Goal: Information Seeking & Learning: Learn about a topic

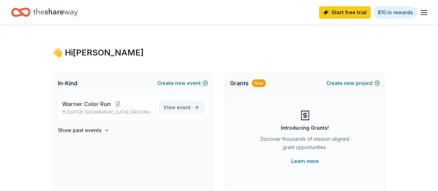
click at [179, 111] on span "View event" at bounding box center [177, 107] width 27 height 8
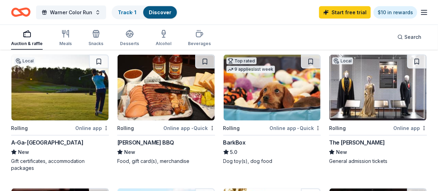
scroll to position [485, 0]
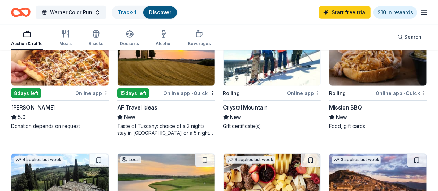
scroll to position [243, 0]
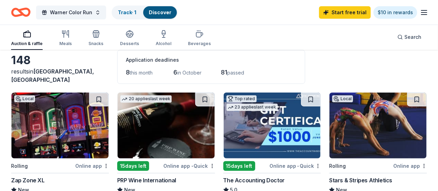
scroll to position [35, 0]
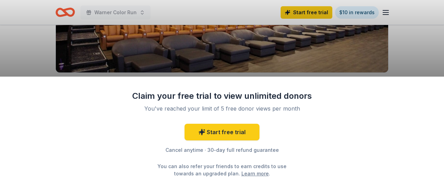
scroll to position [139, 0]
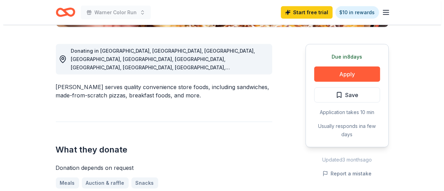
scroll to position [194, 0]
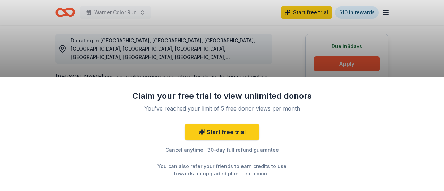
drag, startPoint x: 0, startPoint y: 0, endPoint x: 441, endPoint y: 51, distance: 443.7
